Goal: Information Seeking & Learning: Learn about a topic

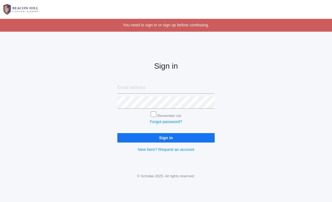
click at [65, 11] on link at bounding box center [166, 9] width 332 height 19
click at [123, 87] on input "email" at bounding box center [165, 88] width 97 height 12
type input "bradley.r.zeller@gmail.com"
click at [158, 114] on label "Remember me" at bounding box center [169, 116] width 24 height 4
click at [156, 113] on input "Remember me" at bounding box center [154, 114] width 6 height 6
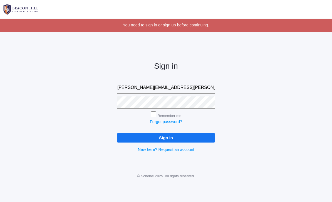
checkbox input "true"
click at [164, 140] on input "Sign in" at bounding box center [165, 137] width 97 height 9
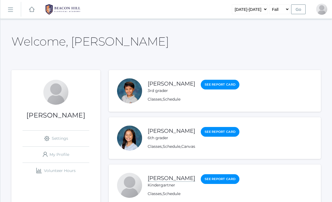
click at [153, 181] on link "[PERSON_NAME]" at bounding box center [172, 178] width 48 height 7
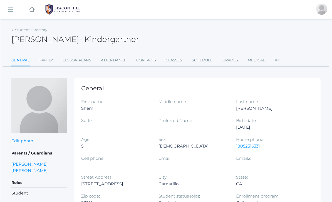
click at [85, 67] on div "Student Directory [PERSON_NAME] [PERSON_NAME] Kindergartner General Family Less…" at bounding box center [165, 180] width 309 height 308
click at [85, 63] on link "Lesson Plans" at bounding box center [77, 60] width 29 height 11
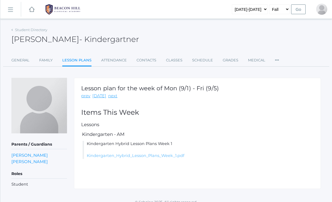
click at [114, 155] on link "Kindergarten_Hybrid_Lesson_Plans_Week_1.pdf" at bounding box center [136, 155] width 98 height 5
click at [56, 7] on img at bounding box center [63, 10] width 42 height 14
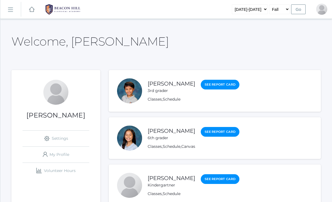
click at [136, 88] on div at bounding box center [129, 90] width 25 height 25
click at [158, 83] on link "[PERSON_NAME]" at bounding box center [172, 83] width 48 height 7
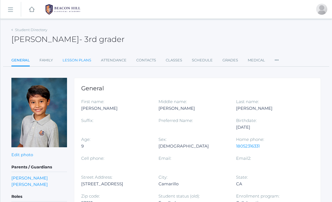
click at [83, 59] on link "Lesson Plans" at bounding box center [77, 60] width 29 height 11
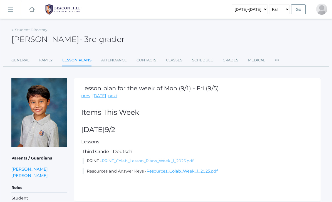
click at [147, 161] on link "PRINT_Colab_Lesson_Plans_Week_1_2025.pdf" at bounding box center [148, 160] width 92 height 5
click at [185, 171] on link "Resources_Colab_Week_1_2025.pdf" at bounding box center [181, 171] width 71 height 5
click at [71, 8] on img at bounding box center [63, 10] width 42 height 14
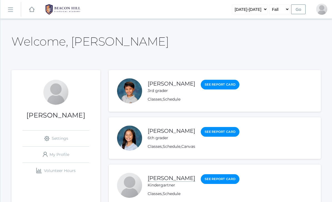
click at [163, 175] on link "[PERSON_NAME]" at bounding box center [172, 178] width 48 height 7
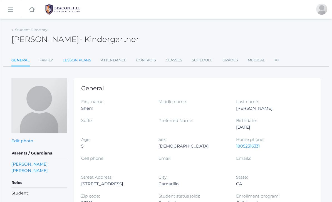
click at [84, 61] on link "Lesson Plans" at bounding box center [77, 60] width 29 height 11
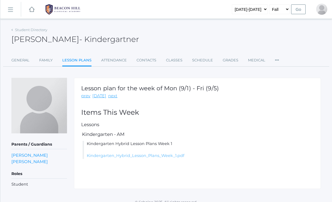
click at [108, 153] on link "Kindergarten_Hybrid_Lesson_Plans_Week_1.pdf" at bounding box center [136, 155] width 98 height 5
